Goal: Navigation & Orientation: Find specific page/section

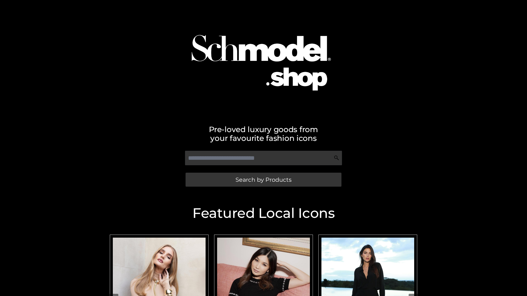
click at [263, 180] on span "Search by Products" at bounding box center [263, 180] width 56 height 6
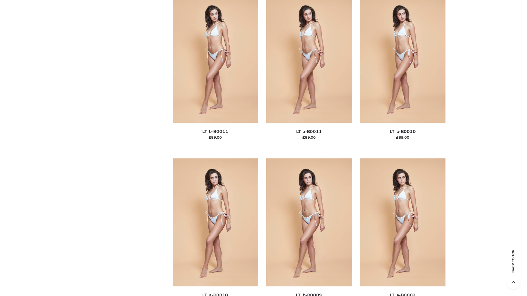
scroll to position [2464, 0]
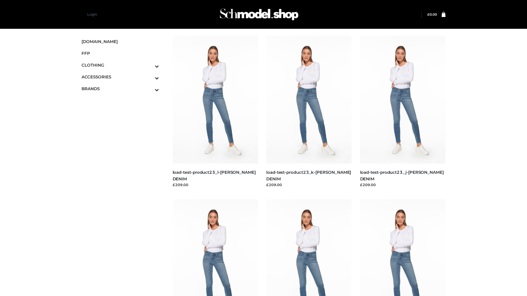
scroll to position [481, 0]
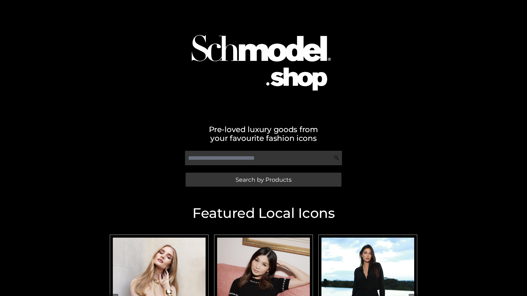
click at [263, 180] on span "Search by Products" at bounding box center [263, 180] width 56 height 6
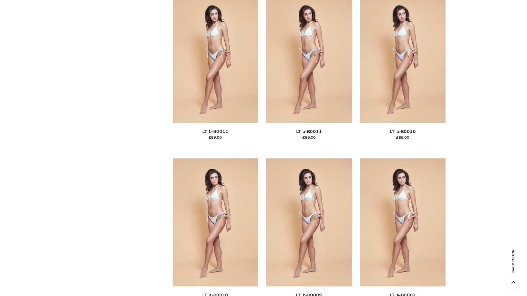
scroll to position [2464, 0]
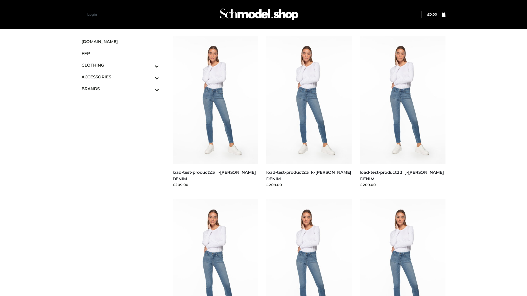
scroll to position [481, 0]
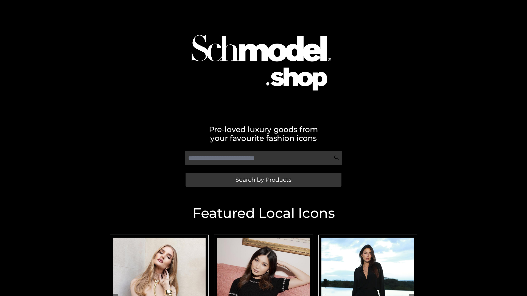
click at [263, 180] on span "Search by Products" at bounding box center [263, 180] width 56 height 6
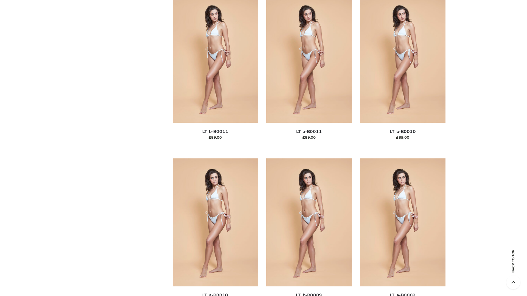
scroll to position [2464, 0]
